Goal: Task Accomplishment & Management: Complete application form

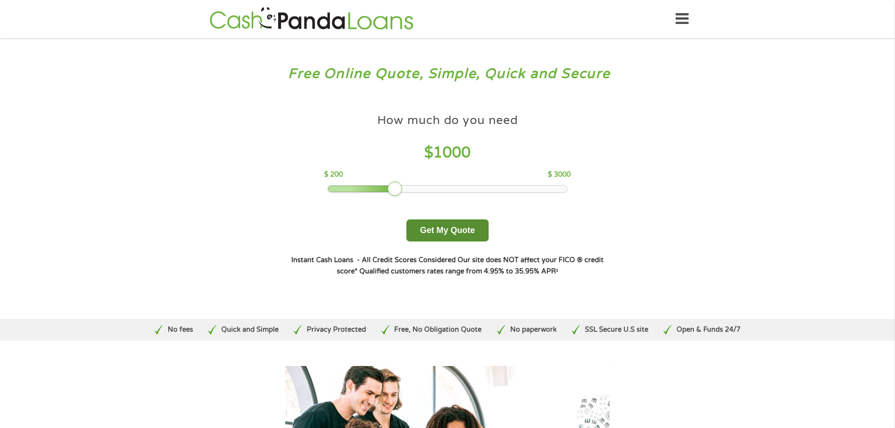
click at [439, 227] on button "Get My Quote" at bounding box center [448, 230] width 82 height 22
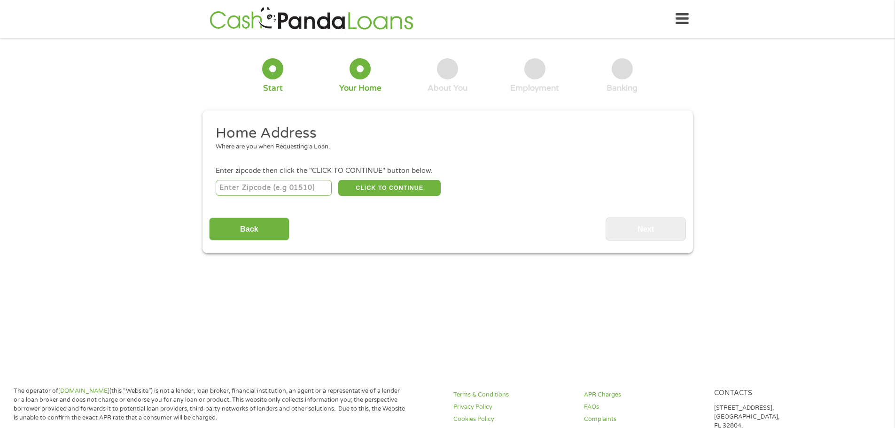
click at [290, 192] on input "number" at bounding box center [274, 188] width 116 height 16
type input "61051"
click at [411, 179] on div "61051 CLICK TO CONTINUE Please recheck your Zipcode, it seems to be Incorrect" at bounding box center [447, 187] width 463 height 19
click at [410, 191] on button "CLICK TO CONTINUE" at bounding box center [389, 188] width 102 height 16
type input "61051"
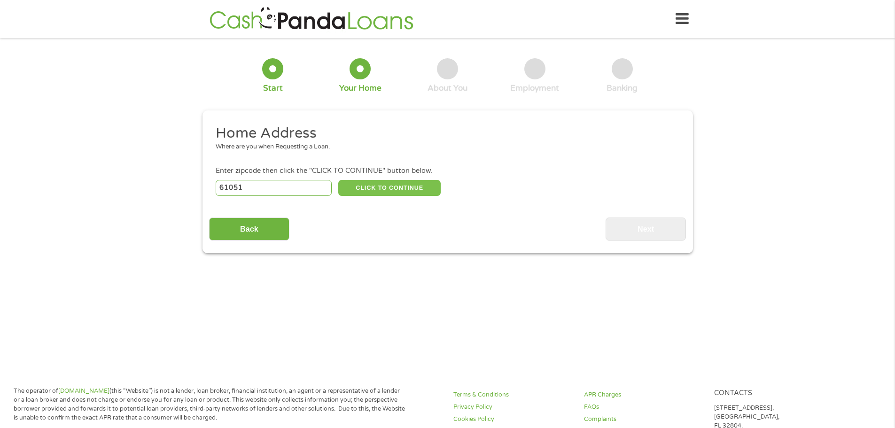
type input "Milledgeville"
select select "[US_STATE]"
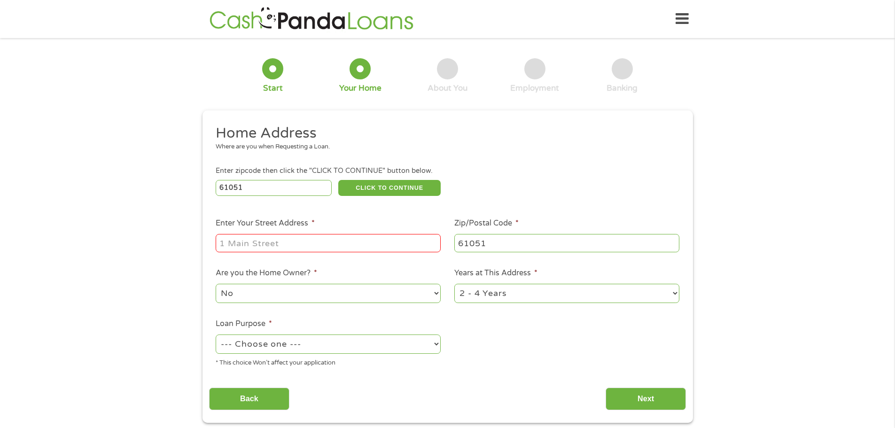
click at [294, 239] on input "Enter Your Street Address *" at bounding box center [328, 243] width 225 height 18
type input "304 Hager Ave"
click at [470, 293] on select "1 Year or less 1 - 2 Years 2 - 4 Years Over 4 Years" at bounding box center [566, 293] width 225 height 19
select select "60months"
click at [454, 284] on select "1 Year or less 1 - 2 Years 2 - 4 Years Over 4 Years" at bounding box center [566, 293] width 225 height 19
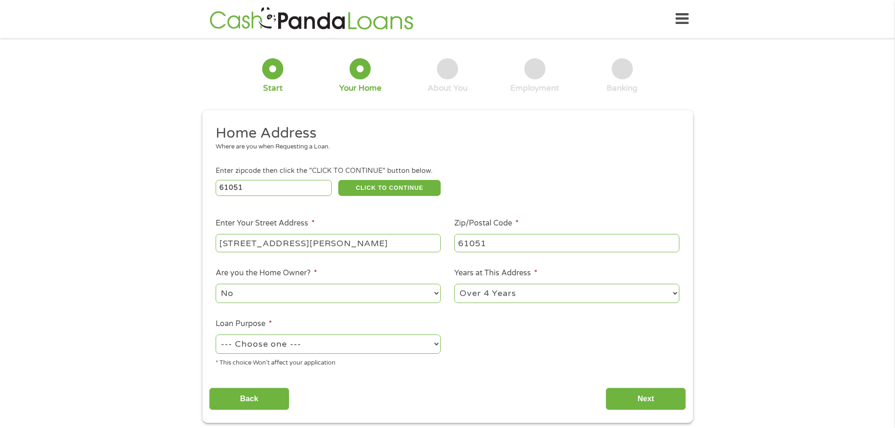
click at [359, 349] on select "--- Choose one --- Pay Bills Debt Consolidation Home Improvement Major Purchase…" at bounding box center [328, 344] width 225 height 19
select select "medicalexpenses"
click at [216, 335] on select "--- Choose one --- Pay Bills Debt Consolidation Home Improvement Major Purchase…" at bounding box center [328, 344] width 225 height 19
click at [657, 398] on input "Next" at bounding box center [646, 399] width 80 height 23
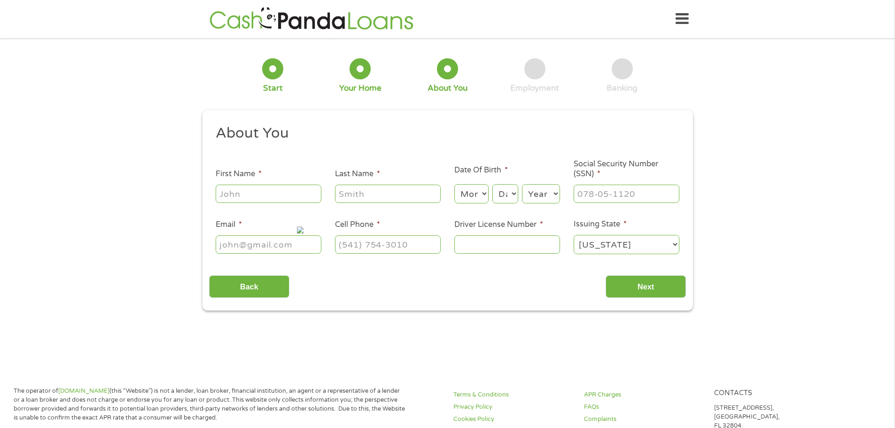
click at [256, 191] on input "First Name *" at bounding box center [269, 194] width 106 height 18
type input "Jennifer"
type input "Everson"
type input "jeverson5@hotmail.com"
type input "(563) 357-9094"
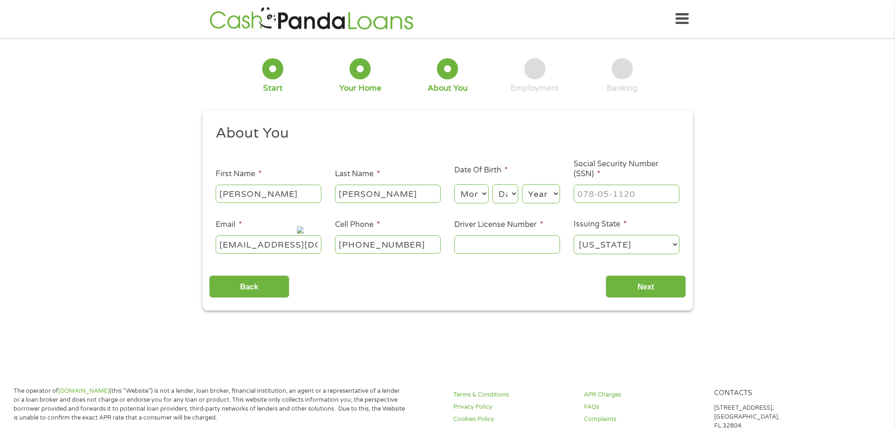
click at [469, 195] on select "Month 1 2 3 4 5 6 7 8 9 10 11 12" at bounding box center [471, 193] width 34 height 19
select select "7"
click at [454, 184] on select "Month 1 2 3 4 5 6 7 8 9 10 11 12" at bounding box center [471, 193] width 34 height 19
click at [503, 197] on select "Day 1 2 3 4 5 6 7 8 9 10 11 12 13 14 15 16 17 18 19 20 21 22 23 24 25 26 27 28 …" at bounding box center [505, 193] width 25 height 19
select select "14"
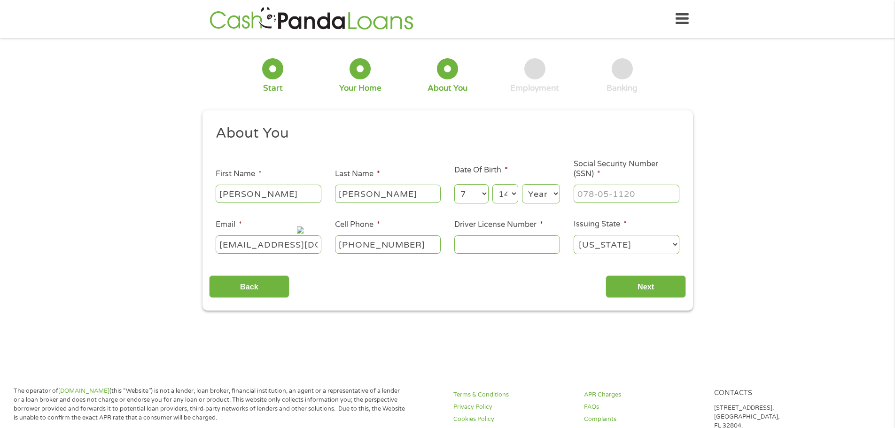
click at [493, 184] on select "Day 1 2 3 4 5 6 7 8 9 10 11 12 13 14 15 16 17 18 19 20 21 22 23 24 25 26 27 28 …" at bounding box center [505, 193] width 25 height 19
click at [535, 194] on select "Year 2007 2006 2005 2004 2003 2002 2001 2000 1999 1998 1997 1996 1995 1994 1993…" at bounding box center [541, 193] width 38 height 19
select select "1973"
click at [522, 184] on select "Year 2007 2006 2005 2004 2003 2002 2001 2000 1999 1998 1997 1996 1995 1994 1993…" at bounding box center [541, 193] width 38 height 19
click at [584, 195] on input "___-__-____" at bounding box center [627, 194] width 106 height 18
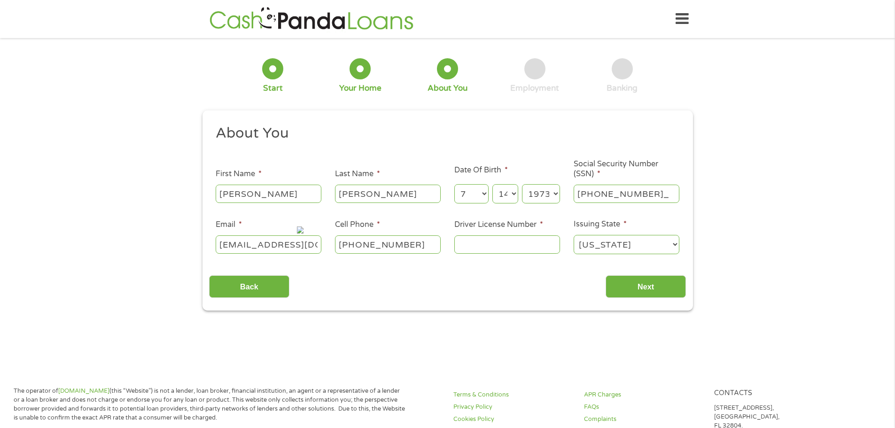
type input "350-66-0205"
click at [549, 246] on input "Driver License Number *" at bounding box center [507, 244] width 106 height 18
type input "E16243273800"
click at [656, 288] on input "Next" at bounding box center [646, 286] width 80 height 23
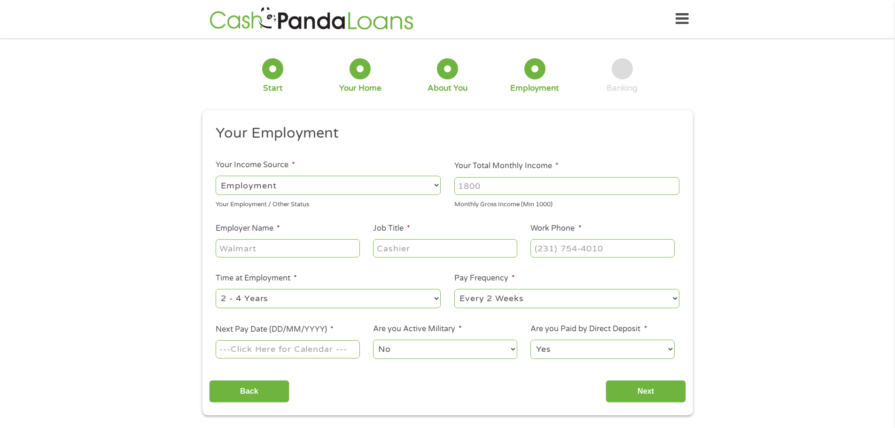
click at [258, 180] on select "--- Choose one --- Employment Self Employed Benefits" at bounding box center [328, 185] width 225 height 19
select select "selfEmployed"
click at [216, 176] on select "--- Choose one --- Employment Self Employed Benefits" at bounding box center [328, 185] width 225 height 19
click at [463, 181] on input "Your Total Monthly Income *" at bounding box center [566, 186] width 225 height 18
type input "4500"
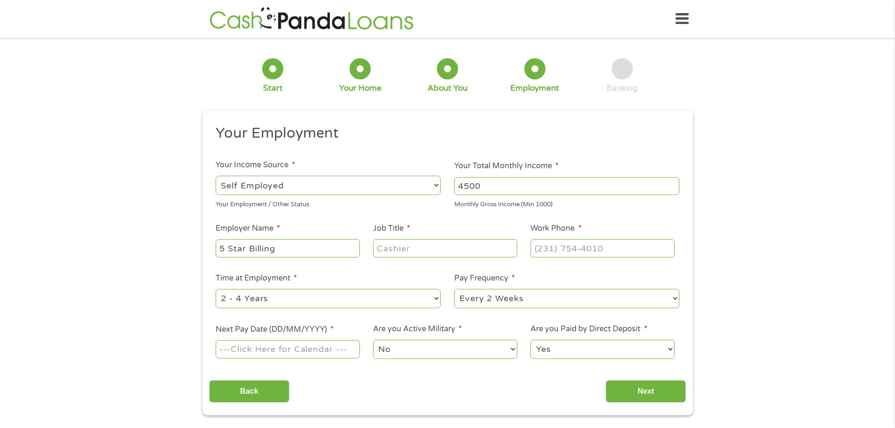
type input "5 Star Billing"
type input "Medical Billing"
type input "(563) 357-9094"
select select "12months"
select select "60months"
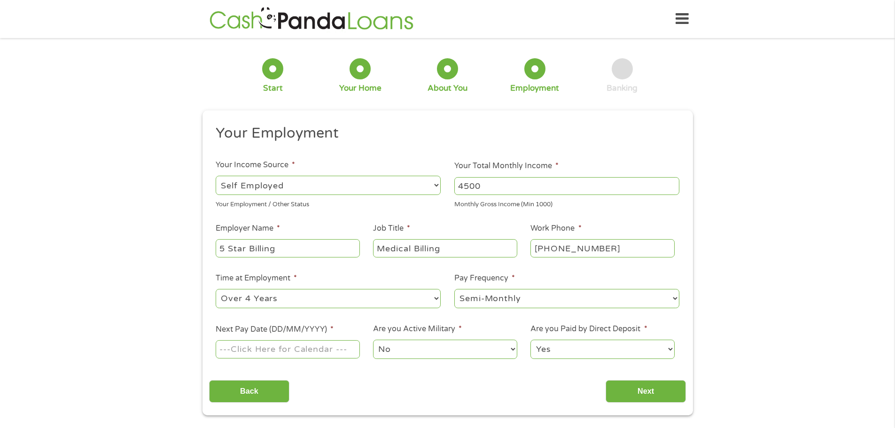
select select "monthly"
type input "19/09/2025"
click at [393, 347] on select "No Yes" at bounding box center [445, 349] width 144 height 19
click at [556, 352] on select "Yes No" at bounding box center [603, 349] width 144 height 19
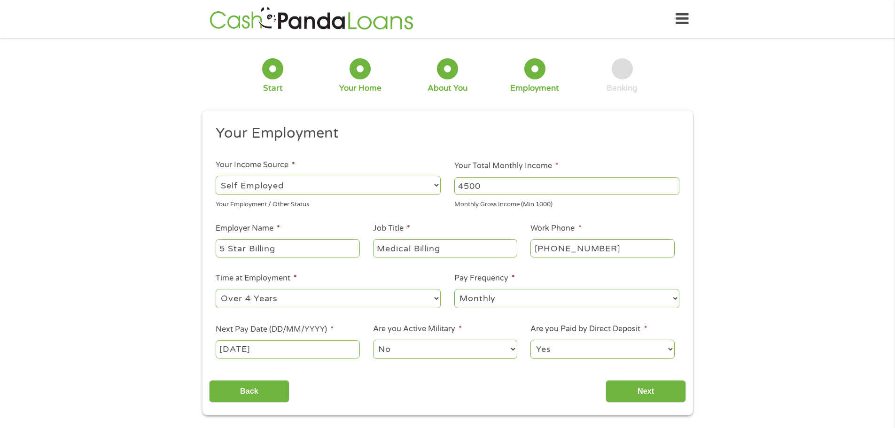
click at [556, 352] on select "Yes No" at bounding box center [603, 349] width 144 height 19
click at [644, 389] on input "Next" at bounding box center [646, 391] width 80 height 23
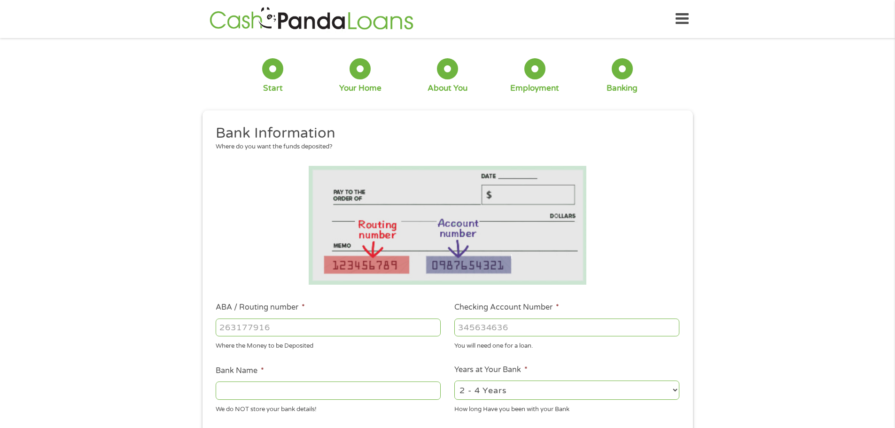
click at [316, 330] on input "ABA / Routing number *" at bounding box center [328, 328] width 225 height 18
type input "073000228"
type input "WELLS FARGO BK NA IOWA"
type input "073000228"
click at [481, 331] on input "Checking Account Number *" at bounding box center [566, 328] width 225 height 18
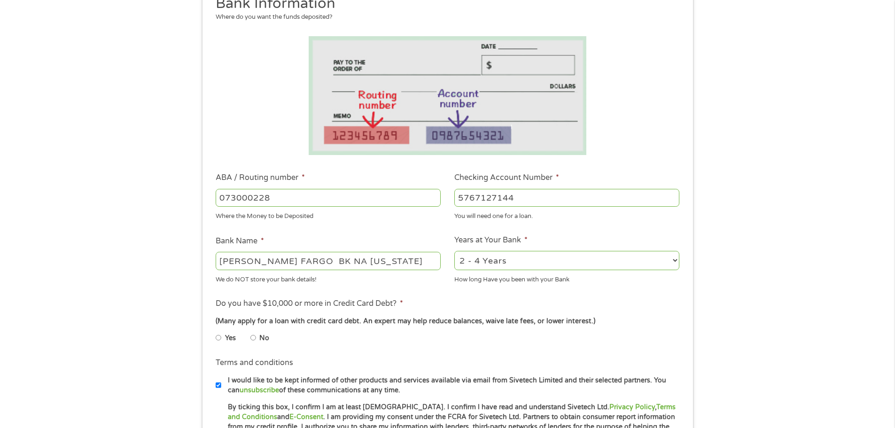
scroll to position [188, 0]
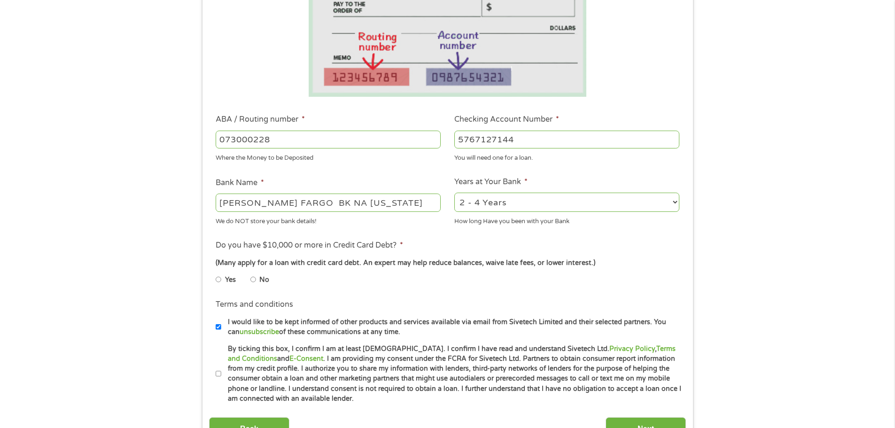
type input "5767127144"
click at [480, 202] on select "2 - 4 Years 6 - 12 Months 1 - 2 Years Over 4 Years" at bounding box center [566, 202] width 225 height 19
select select "60months"
click at [454, 193] on select "2 - 4 Years 6 - 12 Months 1 - 2 Years Over 4 Years" at bounding box center [566, 202] width 225 height 19
click at [253, 278] on input "No" at bounding box center [254, 279] width 6 height 15
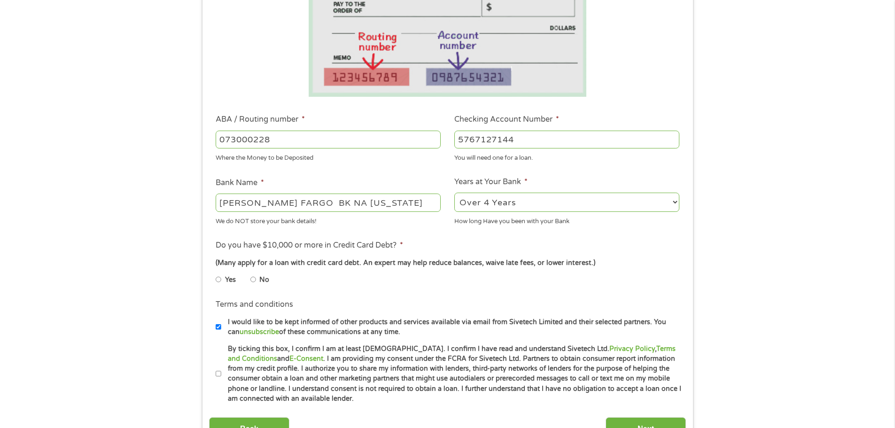
radio input "true"
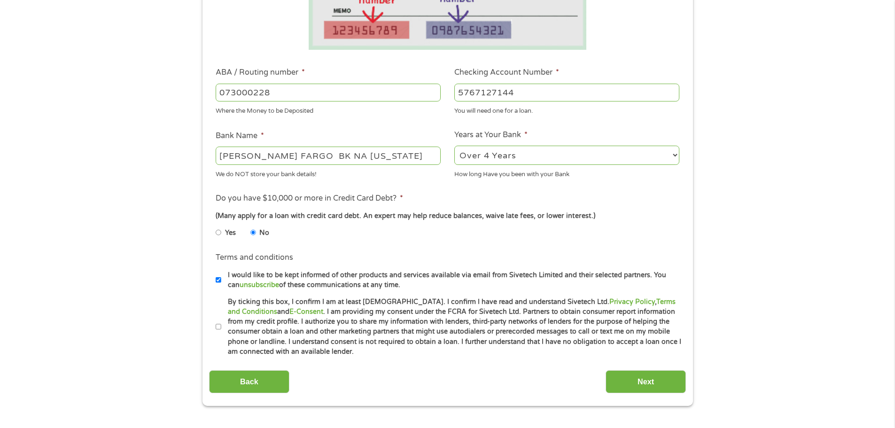
click at [222, 327] on label "By ticking this box, I confirm I am at least 18 years old. I confirm I have rea…" at bounding box center [451, 327] width 461 height 60
click at [221, 327] on input "By ticking this box, I confirm I am at least 18 years old. I confirm I have rea…" at bounding box center [219, 327] width 6 height 15
checkbox input "true"
click at [216, 278] on input "I would like to be kept informed of other products and services available via e…" at bounding box center [219, 280] width 6 height 15
checkbox input "false"
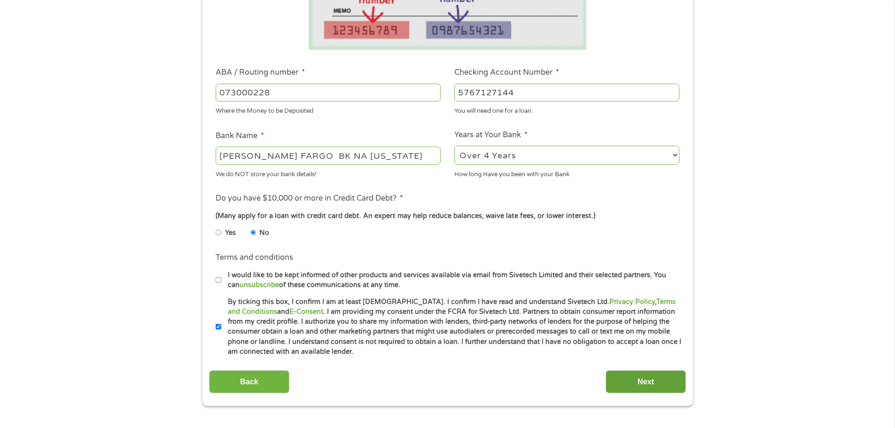
click at [660, 376] on input "Next" at bounding box center [646, 381] width 80 height 23
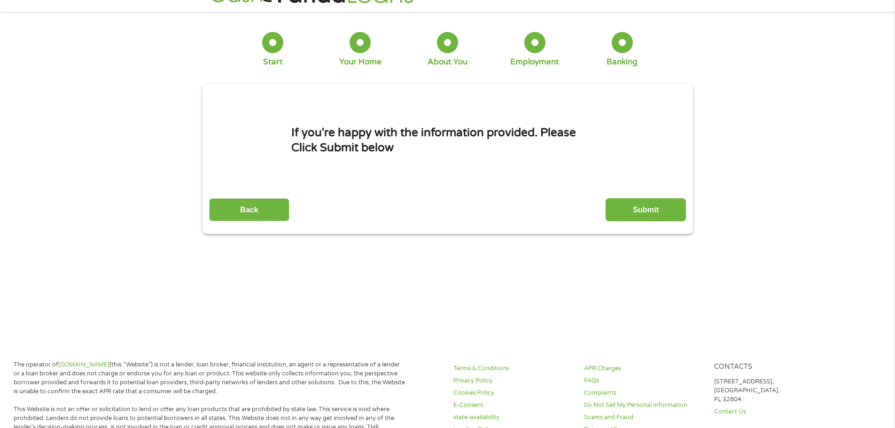
scroll to position [0, 0]
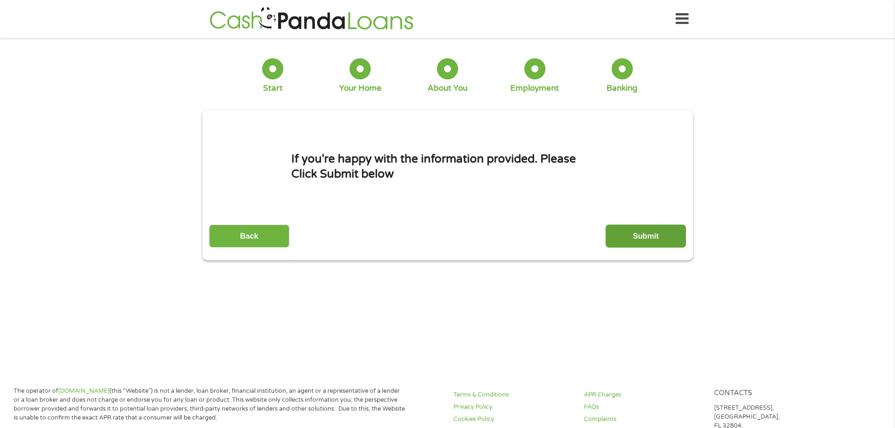
click at [627, 238] on input "Submit" at bounding box center [646, 236] width 80 height 23
